Goal: Obtain resource: Obtain resource

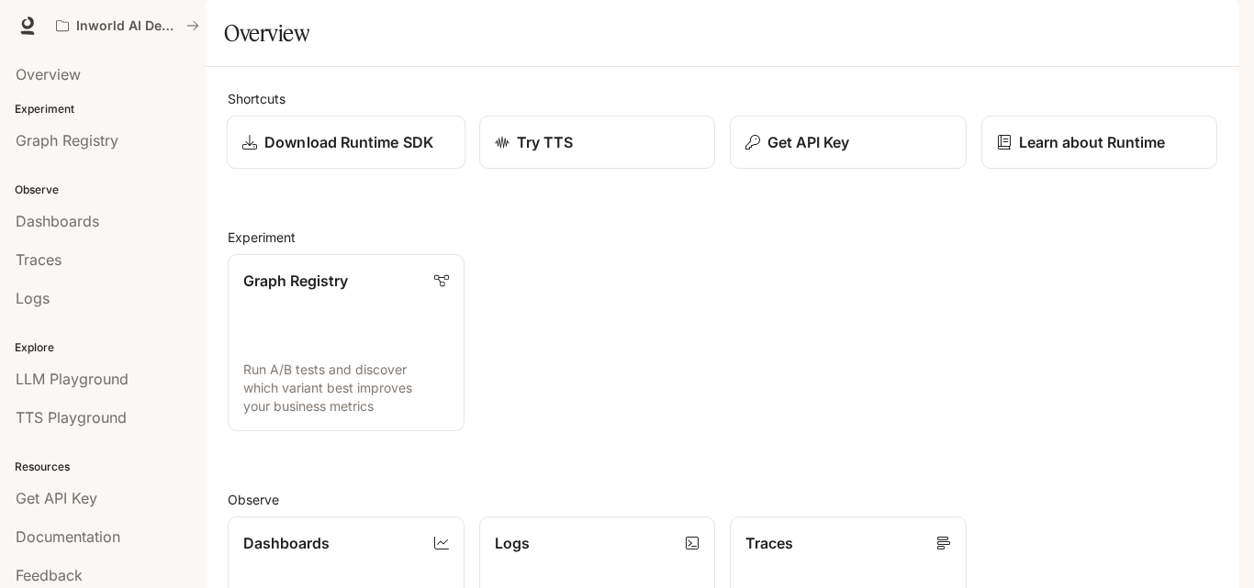
click at [308, 153] on p "Download Runtime SDK" at bounding box center [348, 142] width 169 height 22
click at [366, 153] on p "Download Runtime SDK" at bounding box center [348, 142] width 169 height 22
click at [811, 153] on p "Get API Key" at bounding box center [807, 142] width 83 height 22
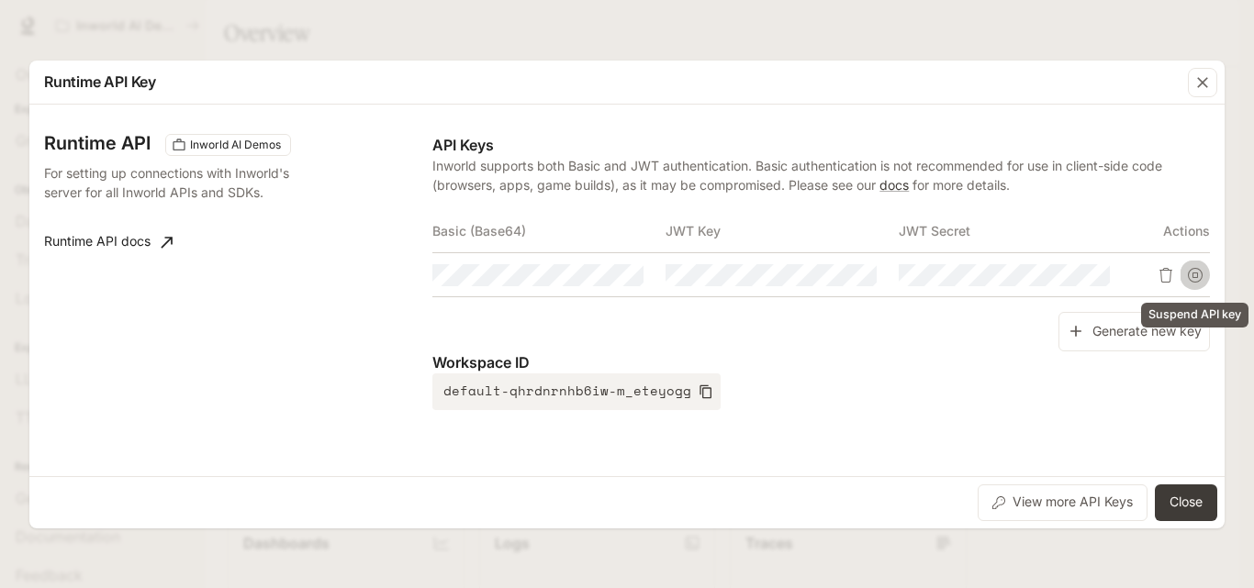
click at [1191, 275] on icon "Suspend API key" at bounding box center [1195, 275] width 15 height 15
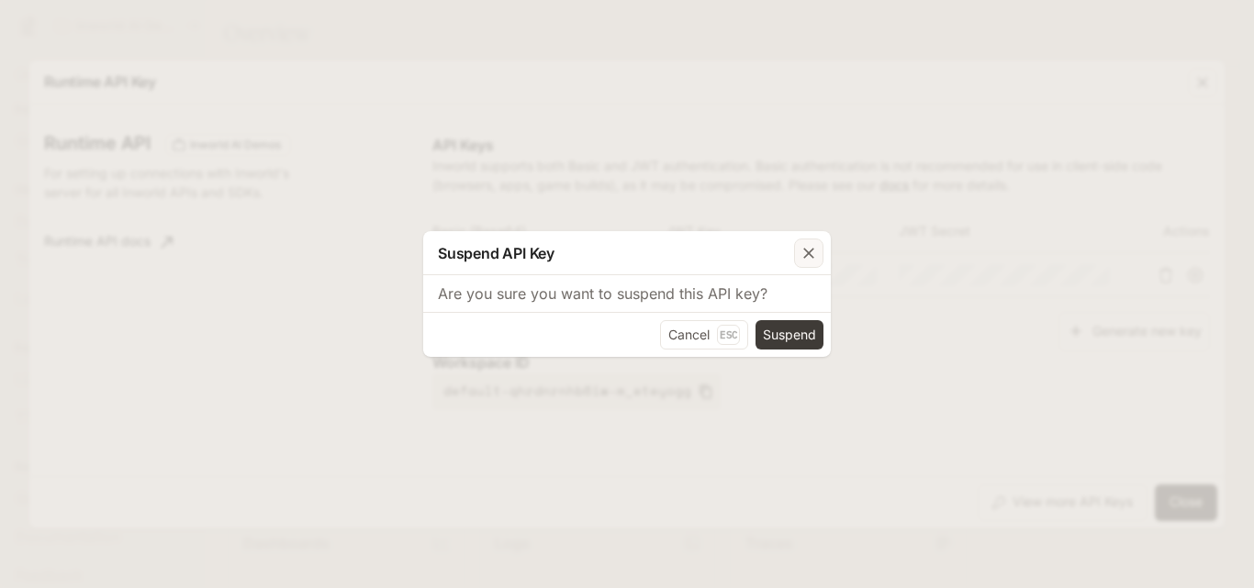
click at [808, 255] on icon "button" at bounding box center [808, 253] width 11 height 11
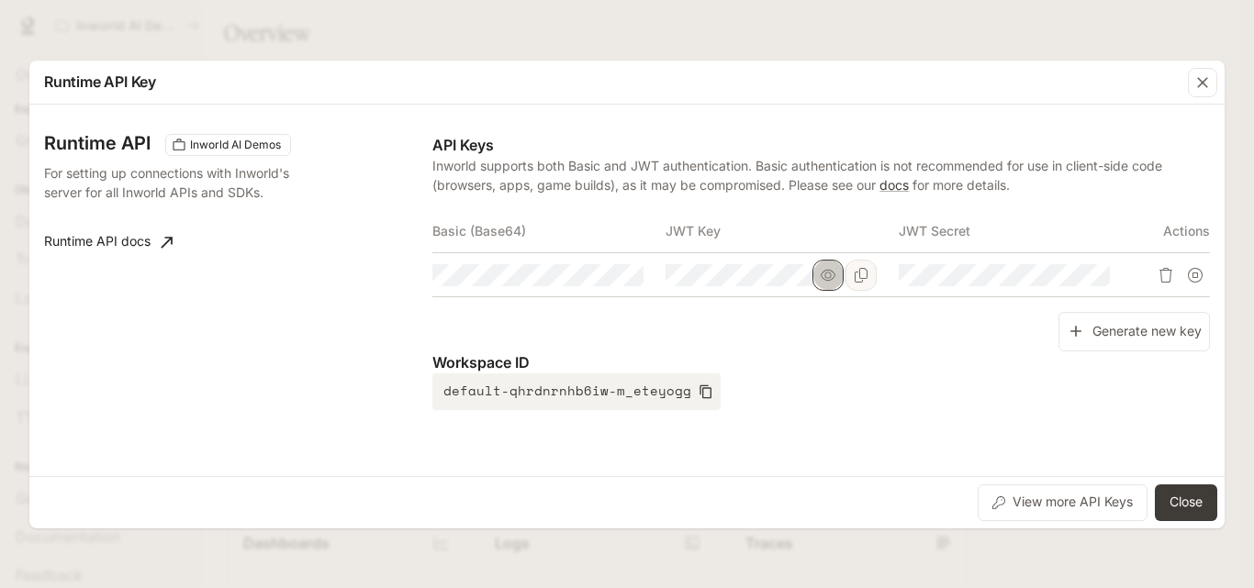
click at [833, 282] on icon "button" at bounding box center [828, 275] width 15 height 15
click at [856, 278] on icon "Copy Key" at bounding box center [861, 275] width 15 height 15
click at [1086, 278] on button "Copy Secret" at bounding box center [1094, 275] width 31 height 31
click at [1062, 277] on icon "button" at bounding box center [1061, 275] width 15 height 15
click at [1095, 277] on icon "Copy Secret" at bounding box center [1094, 275] width 15 height 15
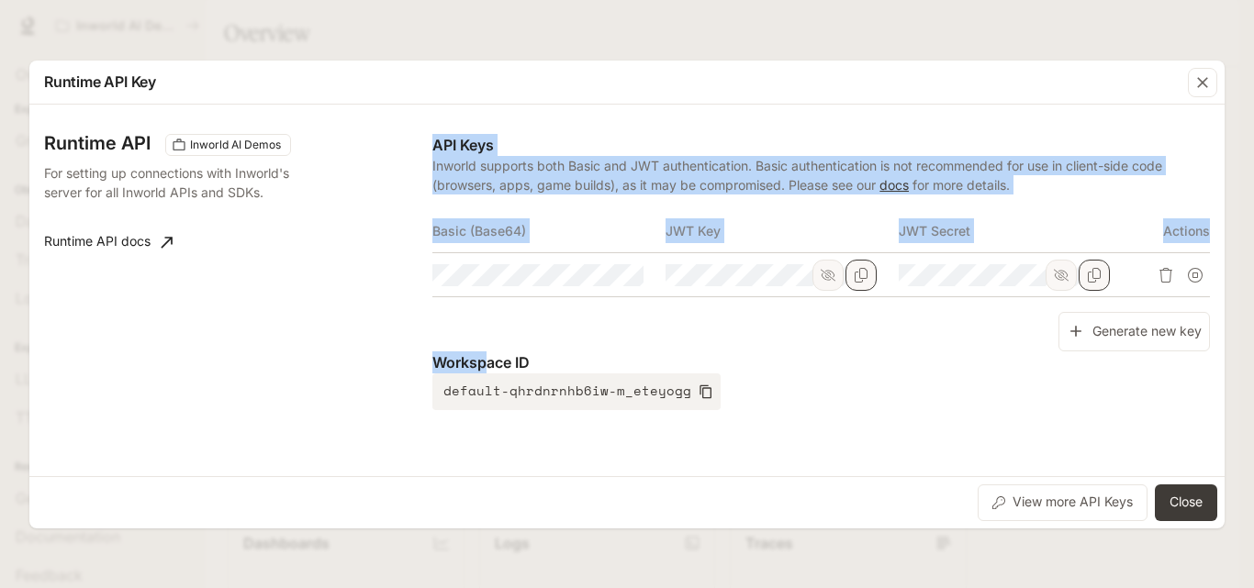
drag, startPoint x: 432, startPoint y: 361, endPoint x: 560, endPoint y: 356, distance: 127.7
click at [498, 356] on div "Runtime API Inworld AI Demos For setting up connections with Inworld's server f…" at bounding box center [627, 290] width 1166 height 357
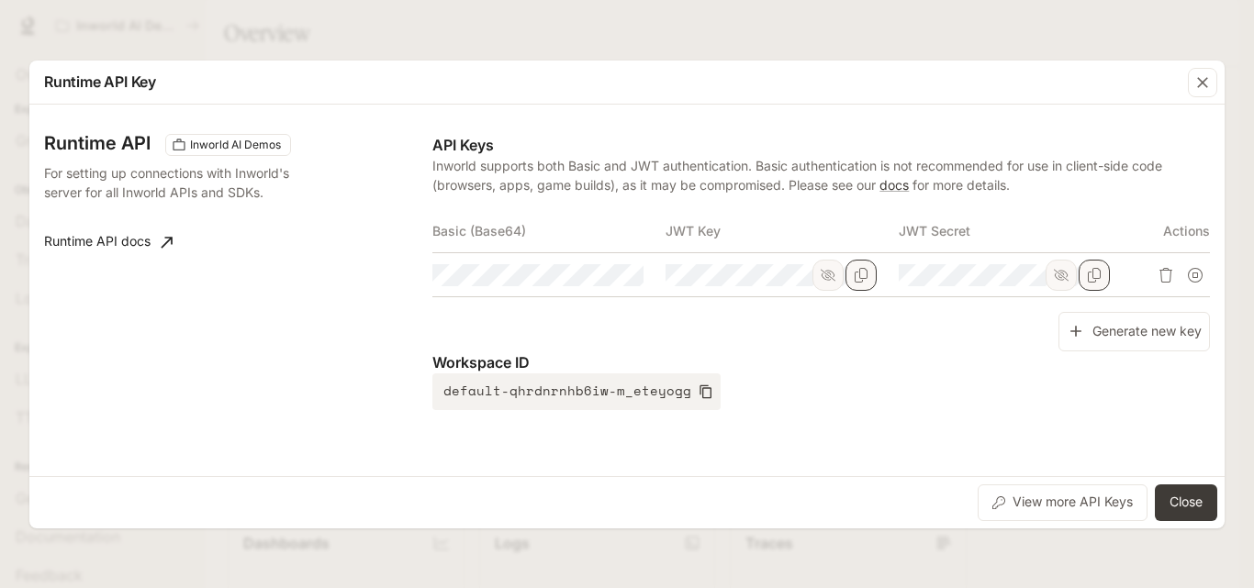
click at [562, 357] on p "Workspace ID" at bounding box center [820, 363] width 777 height 22
drag, startPoint x: 434, startPoint y: 229, endPoint x: 524, endPoint y: 232, distance: 90.0
click at [524, 232] on th "Basic (Base64)" at bounding box center [548, 231] width 233 height 44
copy th "Basic (Base64)"
click at [598, 275] on icon "button" at bounding box center [594, 275] width 15 height 15
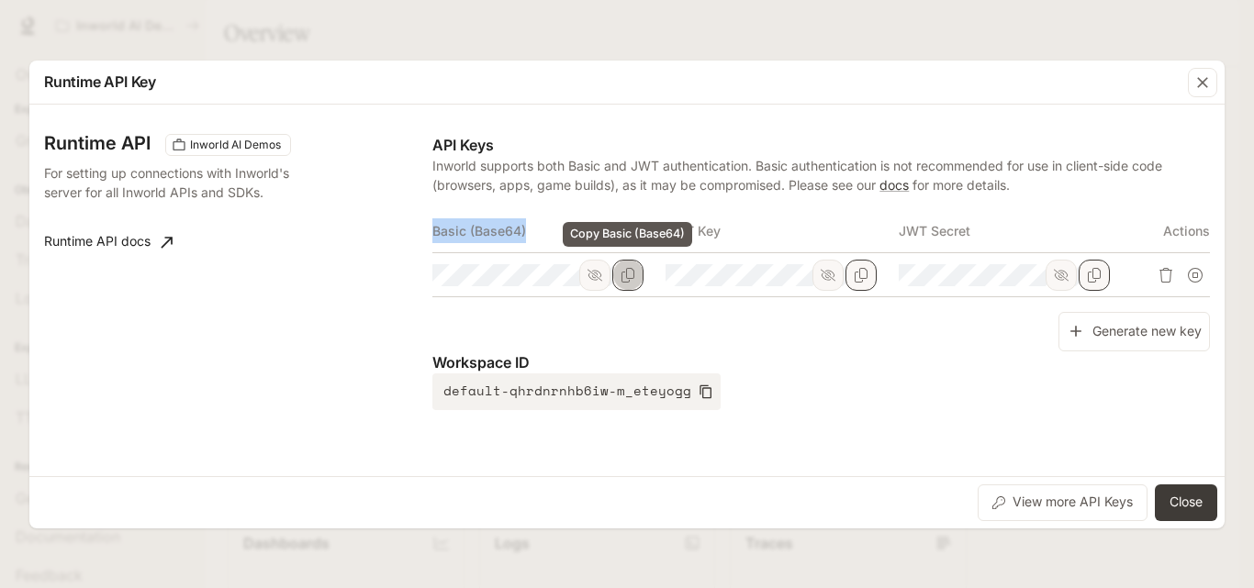
click at [627, 275] on icon "Copy Basic (Base64)" at bounding box center [627, 275] width 13 height 15
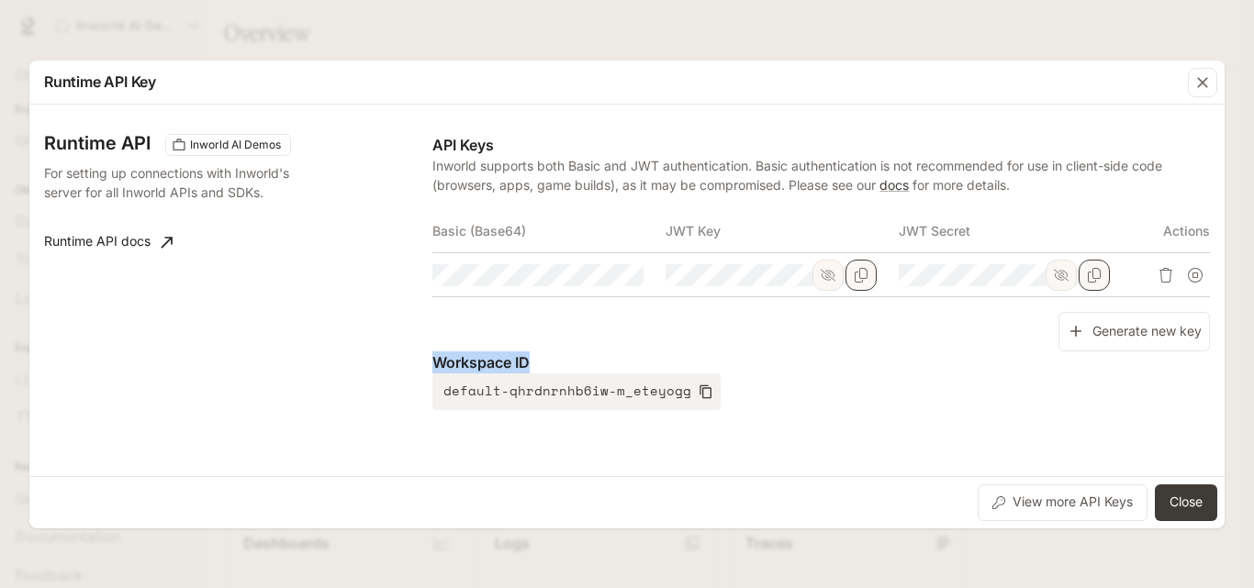
drag, startPoint x: 438, startPoint y: 361, endPoint x: 537, endPoint y: 360, distance: 99.1
click at [537, 360] on p "Workspace ID" at bounding box center [820, 363] width 777 height 22
copy p "Workspace ID"
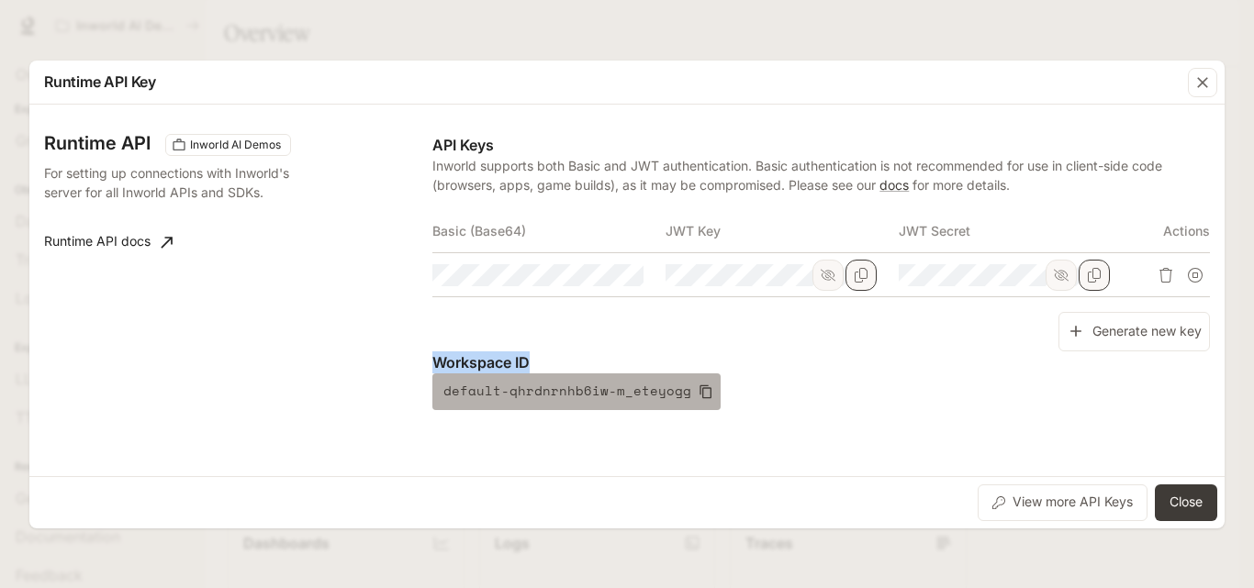
click at [699, 391] on icon "button" at bounding box center [706, 392] width 15 height 15
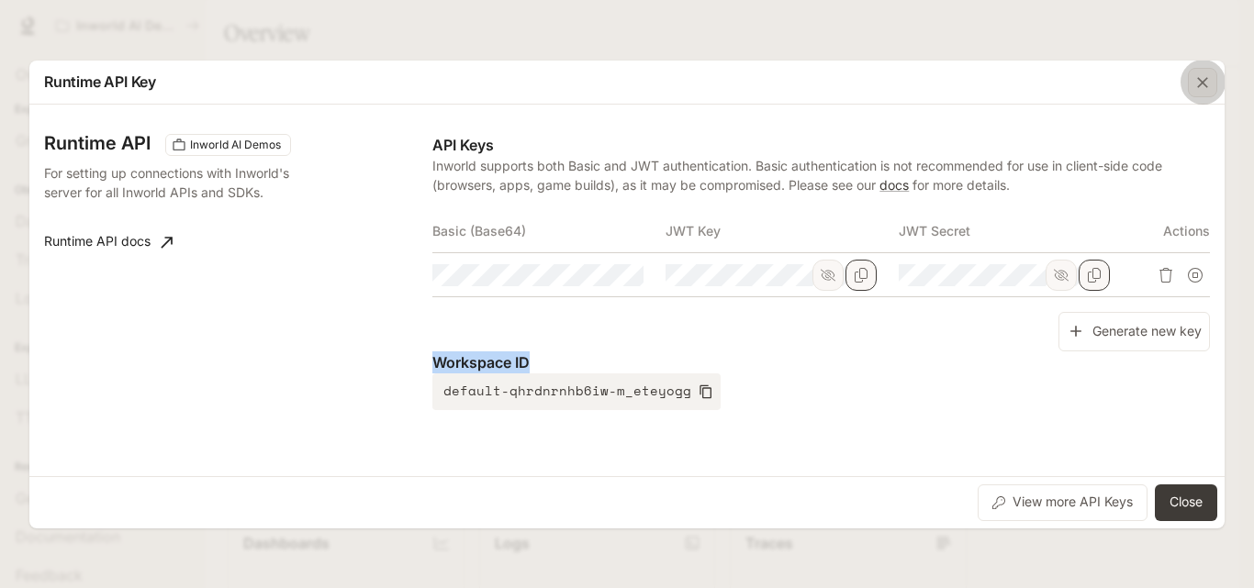
click at [1200, 85] on icon "button" at bounding box center [1202, 82] width 11 height 11
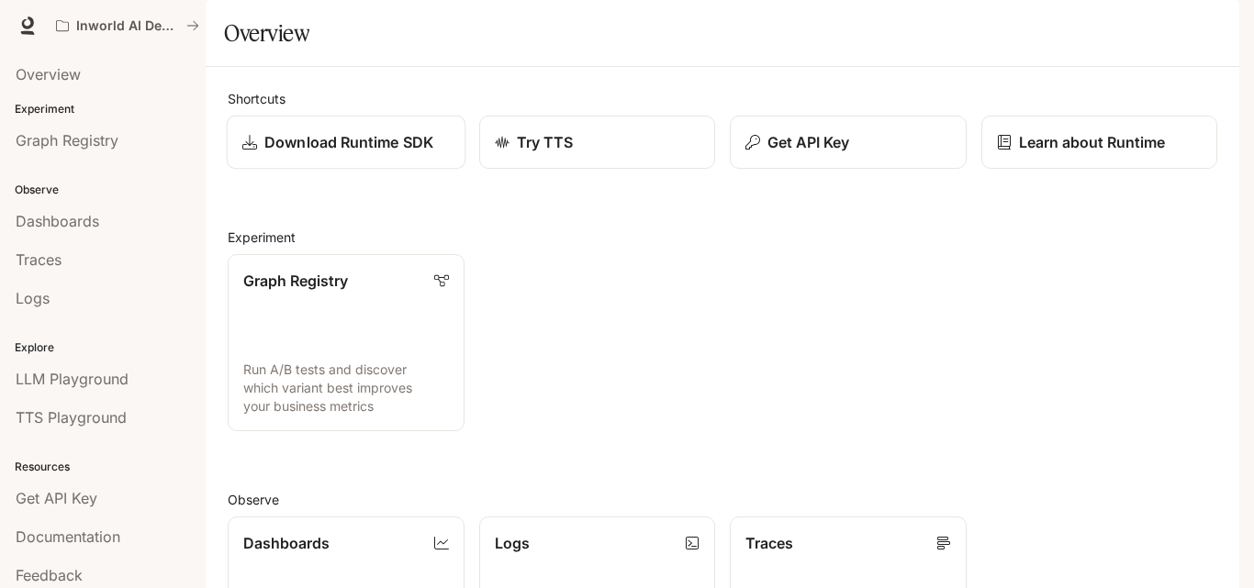
click at [370, 153] on p "Download Runtime SDK" at bounding box center [348, 142] width 169 height 22
